Goal: Check status

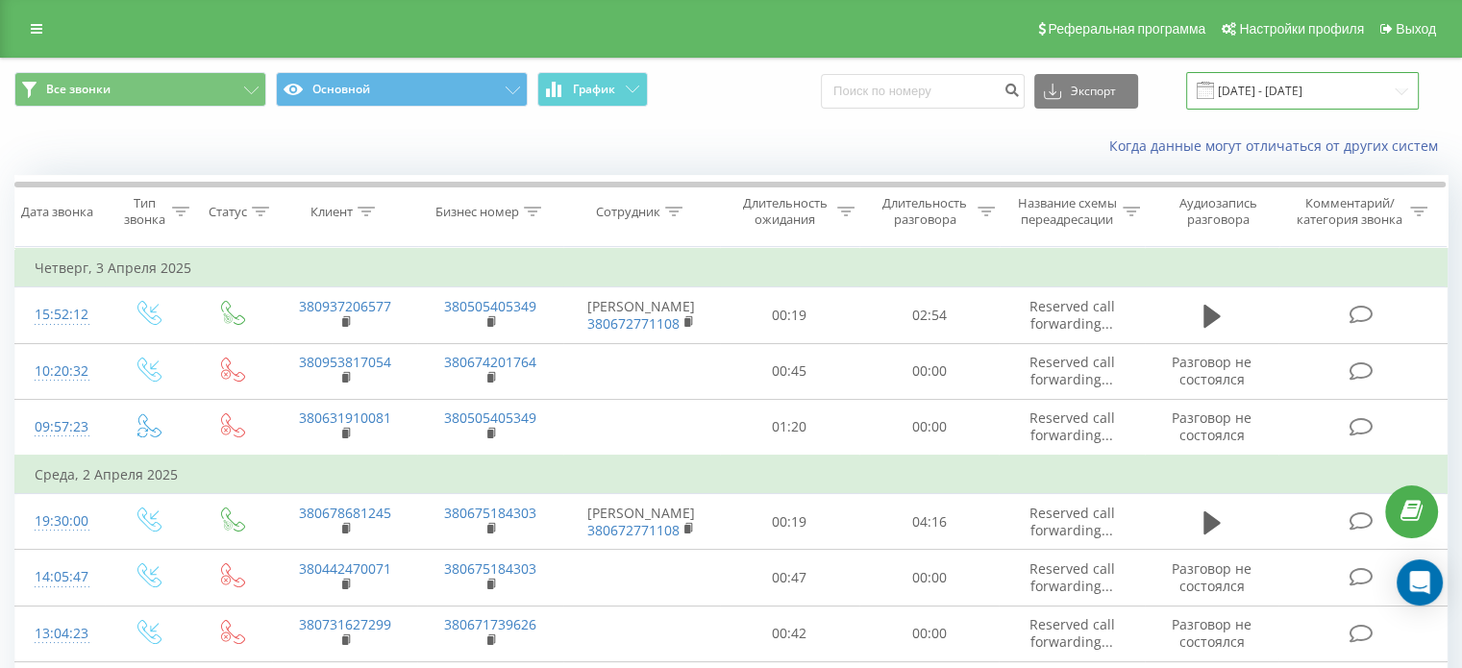
click at [1272, 91] on input "[DATE] - [DATE]" at bounding box center [1302, 90] width 233 height 37
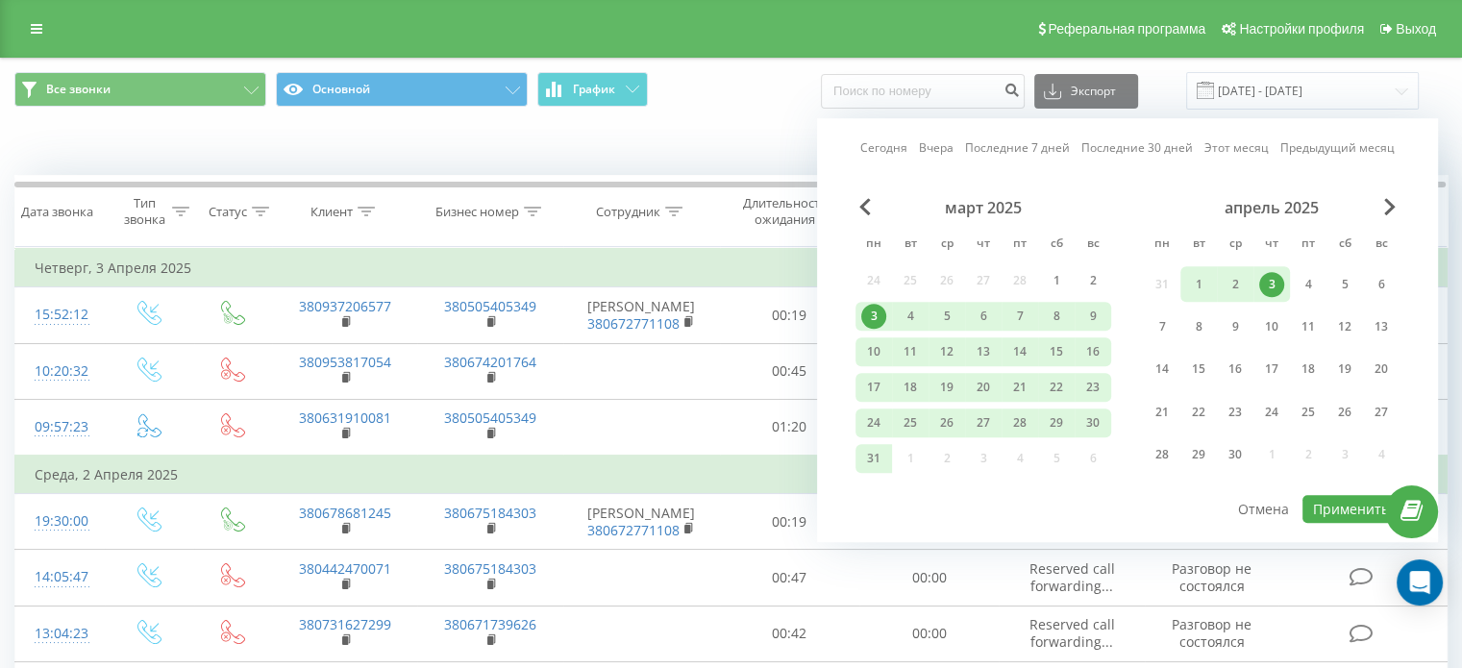
click at [1014, 149] on link "Последние 7 дней" at bounding box center [1017, 148] width 105 height 18
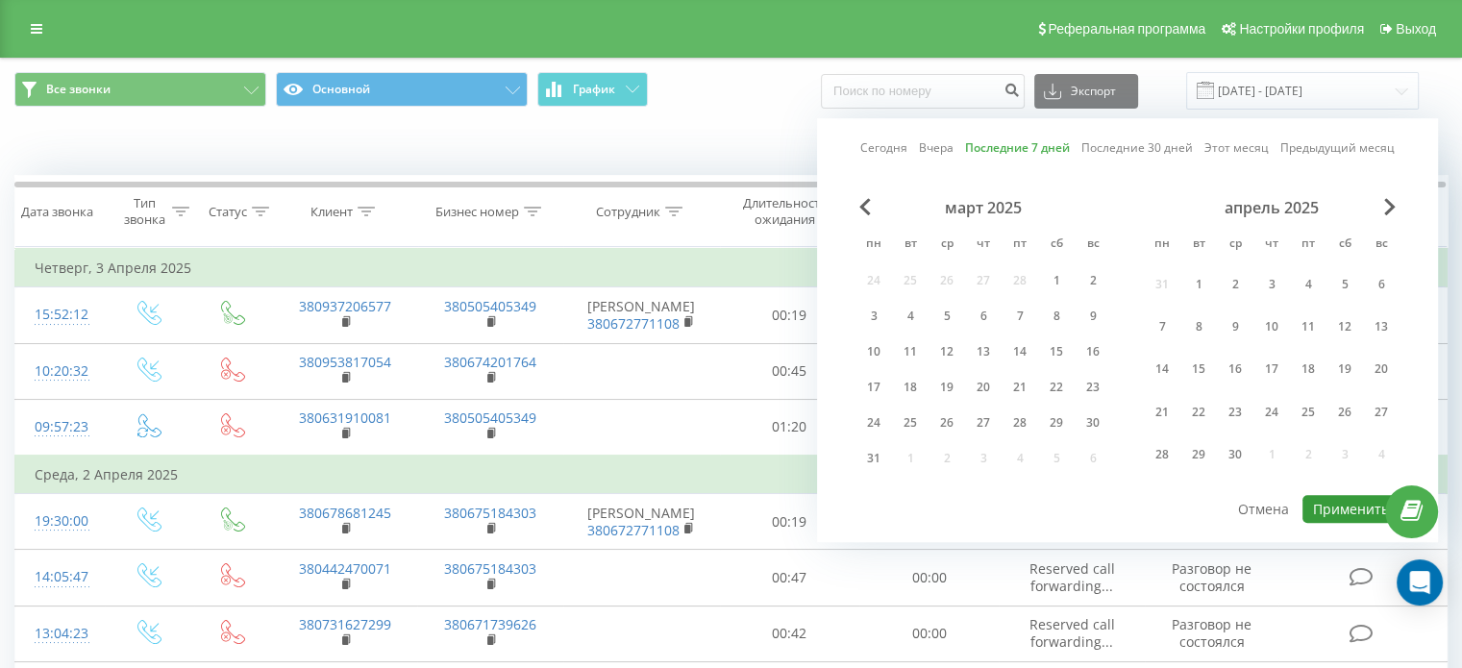
click at [1336, 504] on button "Применить" at bounding box center [1350, 509] width 97 height 28
type input "[DATE] - [DATE]"
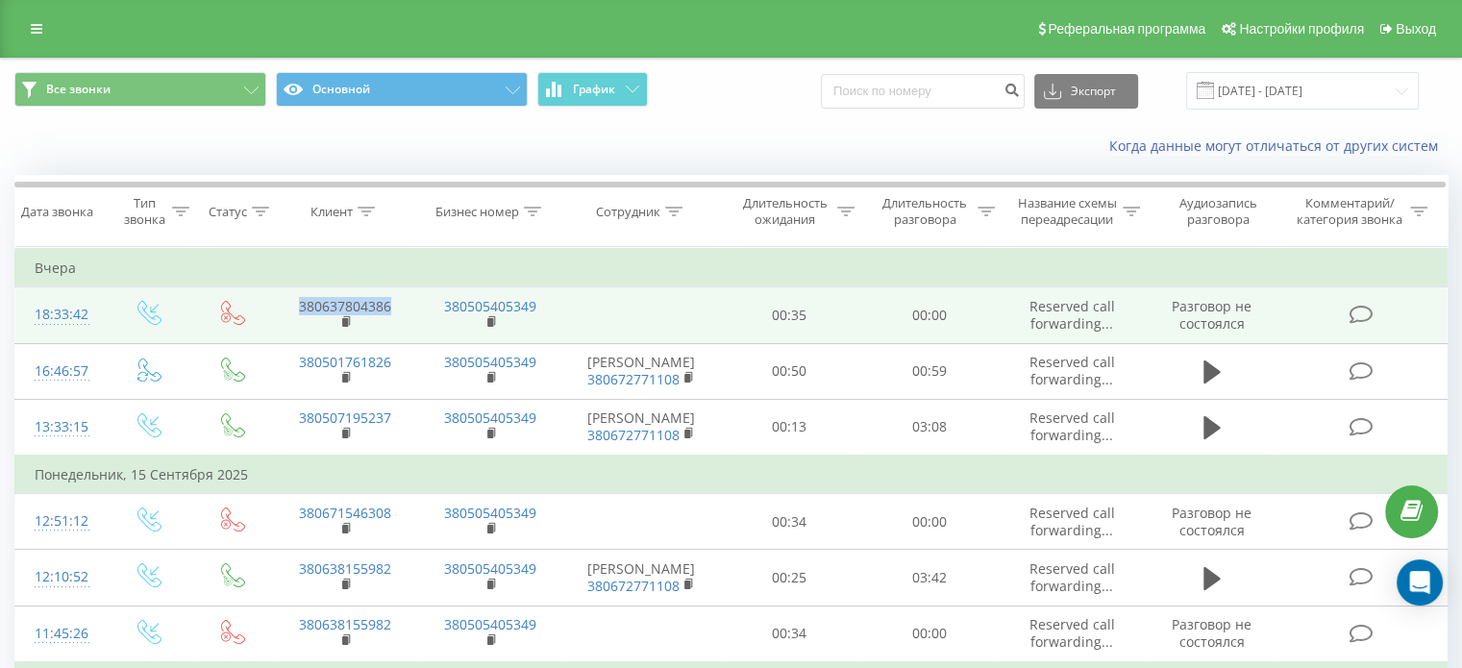
drag, startPoint x: 395, startPoint y: 303, endPoint x: 296, endPoint y: 307, distance: 99.1
click at [296, 307] on td "380637804386" at bounding box center [344, 315] width 145 height 56
copy link "380637804386"
